Goal: Task Accomplishment & Management: Use online tool/utility

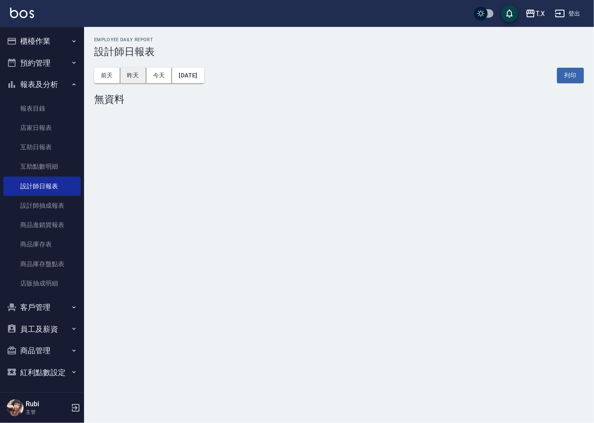
click at [136, 72] on button "昨天" at bounding box center [133, 76] width 26 height 16
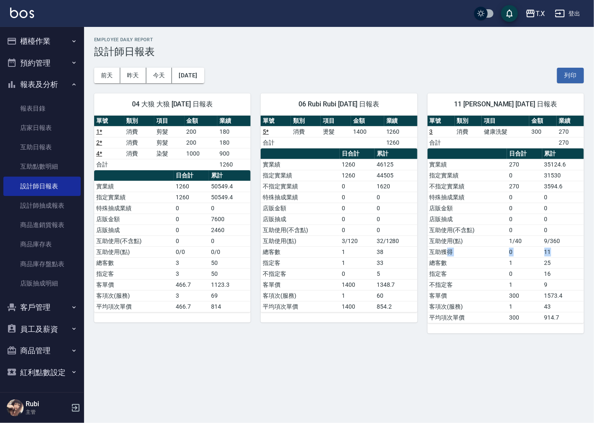
drag, startPoint x: 455, startPoint y: 256, endPoint x: 574, endPoint y: 248, distance: 120.0
click at [574, 248] on tr "互助獲得 0 11" at bounding box center [505, 251] width 156 height 11
click at [429, 357] on div "T.X [DATE] 設計師日報表 列印時間： [DATE][PHONE_NUMBER]:08 Employee Daily Report 設計師日報表 [D…" at bounding box center [297, 211] width 594 height 423
click at [55, 45] on button "櫃檯作業" at bounding box center [41, 41] width 77 height 22
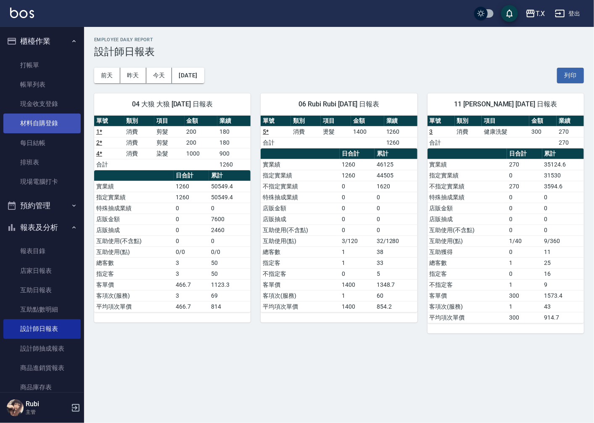
click at [52, 119] on link "材料自購登錄" at bounding box center [41, 122] width 77 height 19
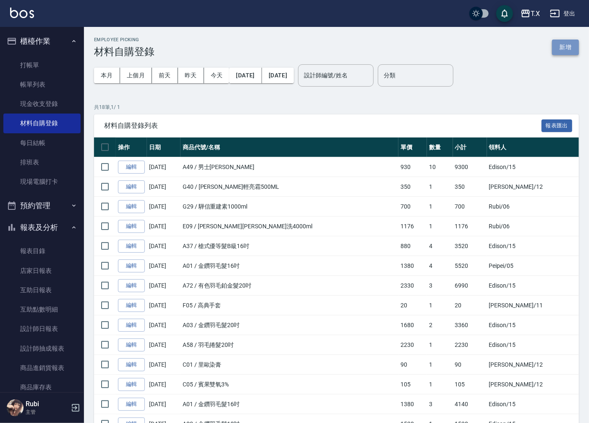
click at [553, 52] on button "新增" at bounding box center [566, 47] width 27 height 16
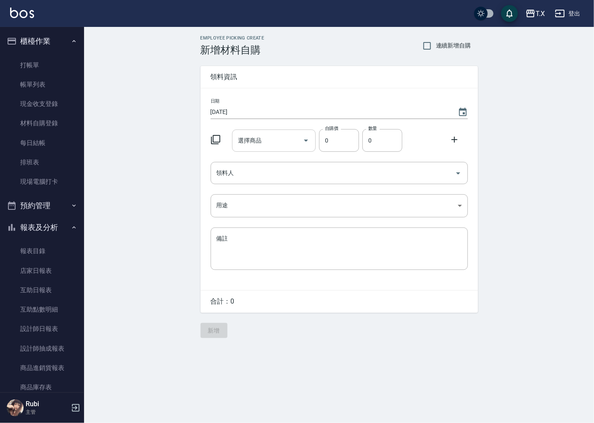
click at [260, 140] on div "選擇商品 選擇商品" at bounding box center [274, 140] width 84 height 22
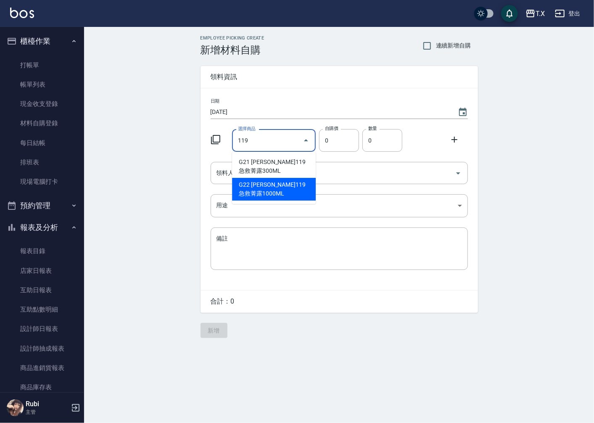
click at [266, 184] on li "G22 [PERSON_NAME]119急救菁露1000ML" at bounding box center [274, 189] width 84 height 23
type input "[PERSON_NAME]119急救菁露1000ML"
type input "630"
type input "1"
